Goal: Task Accomplishment & Management: Manage account settings

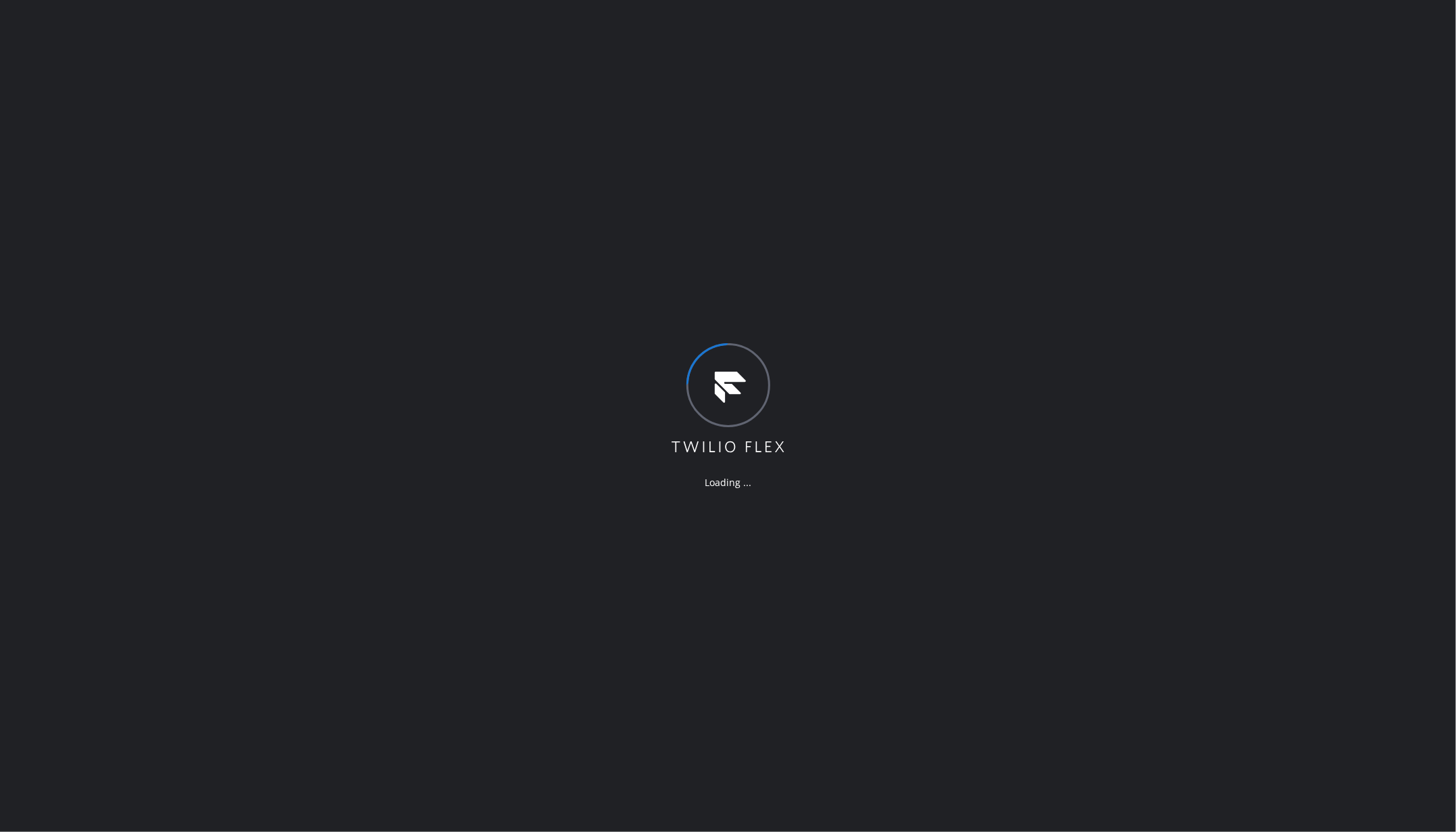
click at [277, 271] on div "Loading ..." at bounding box center [728, 416] width 1456 height 832
click at [196, 169] on div "Loading ..." at bounding box center [728, 416] width 1456 height 832
click at [292, 168] on div "Loading ..." at bounding box center [728, 416] width 1456 height 832
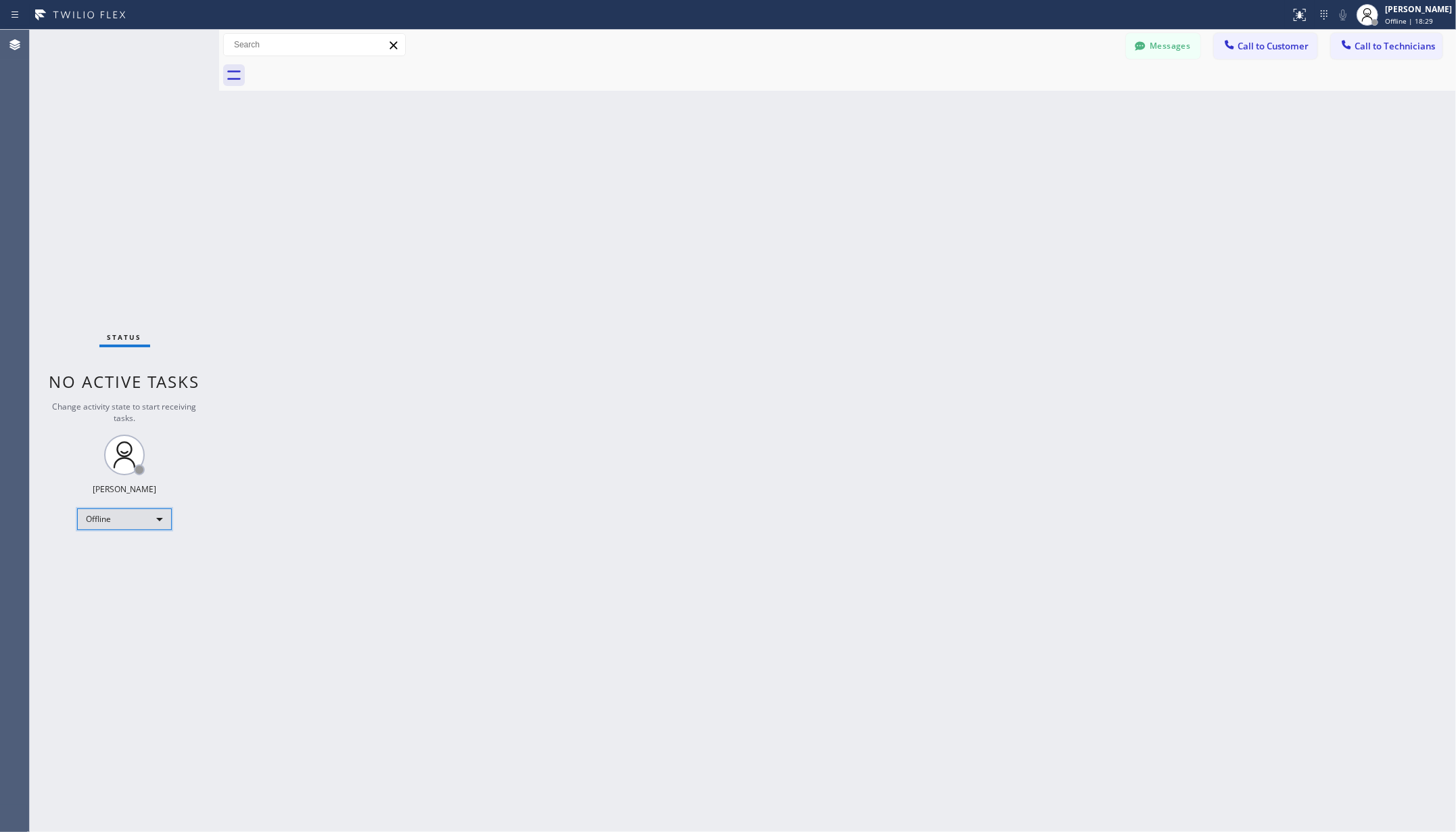
click at [94, 521] on div "Offline" at bounding box center [124, 519] width 94 height 22
click at [115, 572] on li "Unavailable" at bounding box center [124, 572] width 91 height 16
click at [361, 556] on div "Back to Dashboard Change Sender ID Customers Technicians AA Adam Arseneault 08/…" at bounding box center [838, 431] width 1237 height 802
drag, startPoint x: 528, startPoint y: 389, endPoint x: 507, endPoint y: 498, distance: 111.0
click at [528, 389] on div "Back to Dashboard Change Sender ID Customers Technicians AA Adam Arseneault 08/…" at bounding box center [838, 431] width 1237 height 802
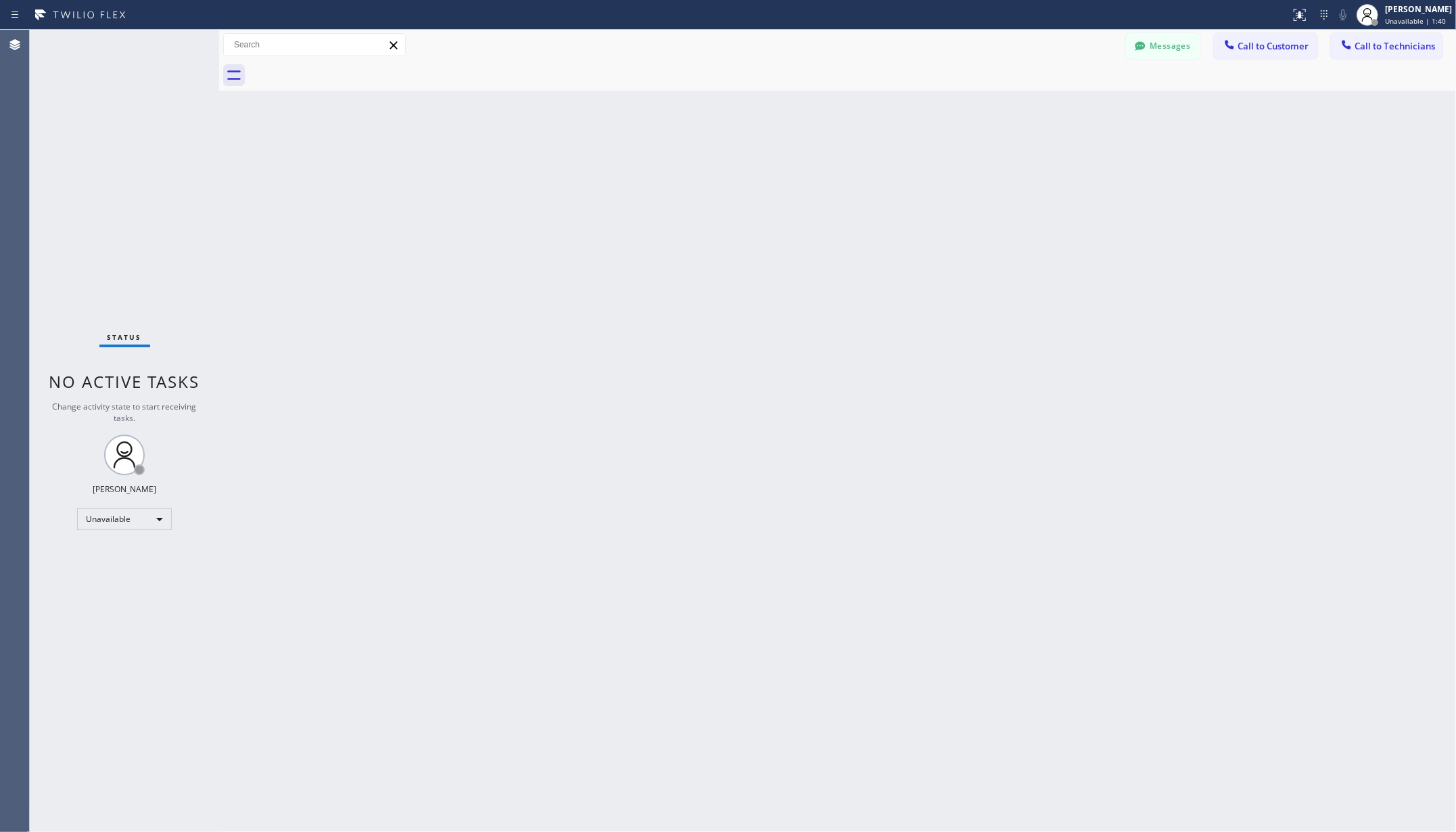
drag, startPoint x: 276, startPoint y: 203, endPoint x: 307, endPoint y: 9, distance: 196.5
click at [277, 201] on div "Back to Dashboard Change Sender ID Customers Technicians AA Adam Arseneault 08/…" at bounding box center [838, 431] width 1237 height 802
